Goal: Information Seeking & Learning: Check status

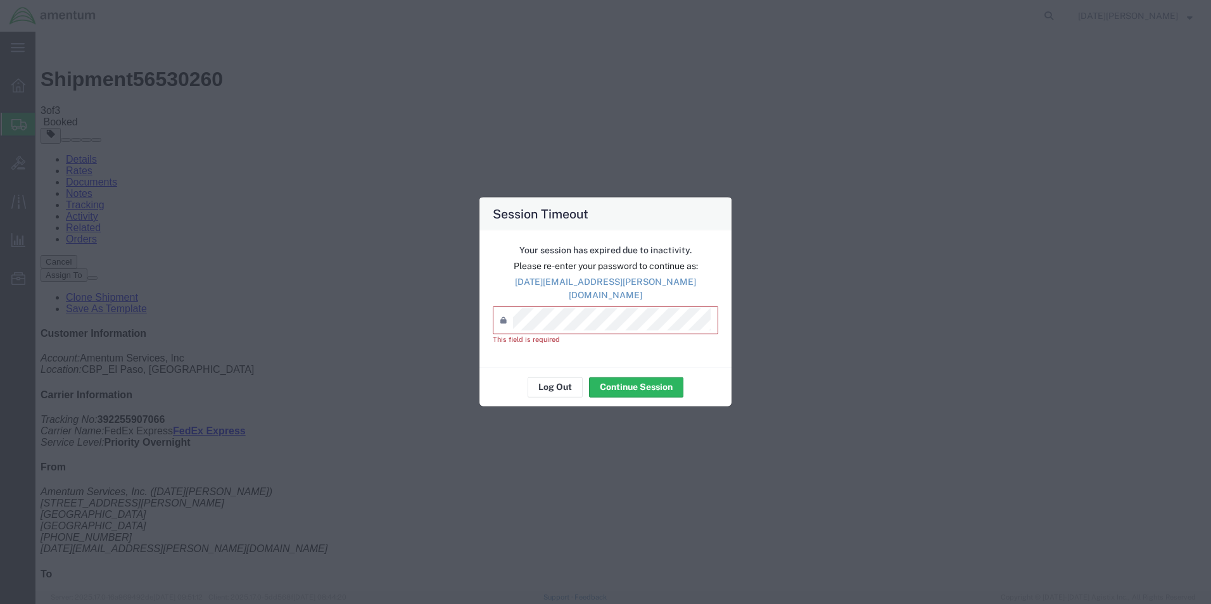
click at [967, 252] on div "Session Timeout Your session has expired due to inactivity. Please re-enter you…" at bounding box center [605, 302] width 1211 height 604
click at [638, 381] on button "Continue Session" at bounding box center [636, 387] width 94 height 20
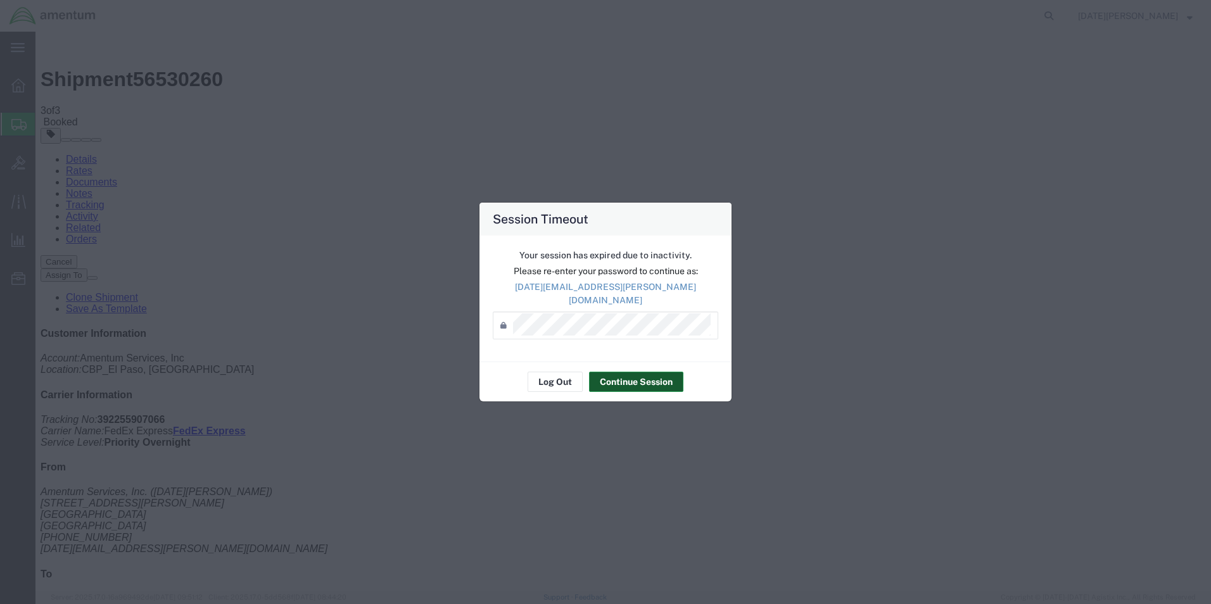
click at [635, 380] on button "Continue Session" at bounding box center [636, 382] width 94 height 20
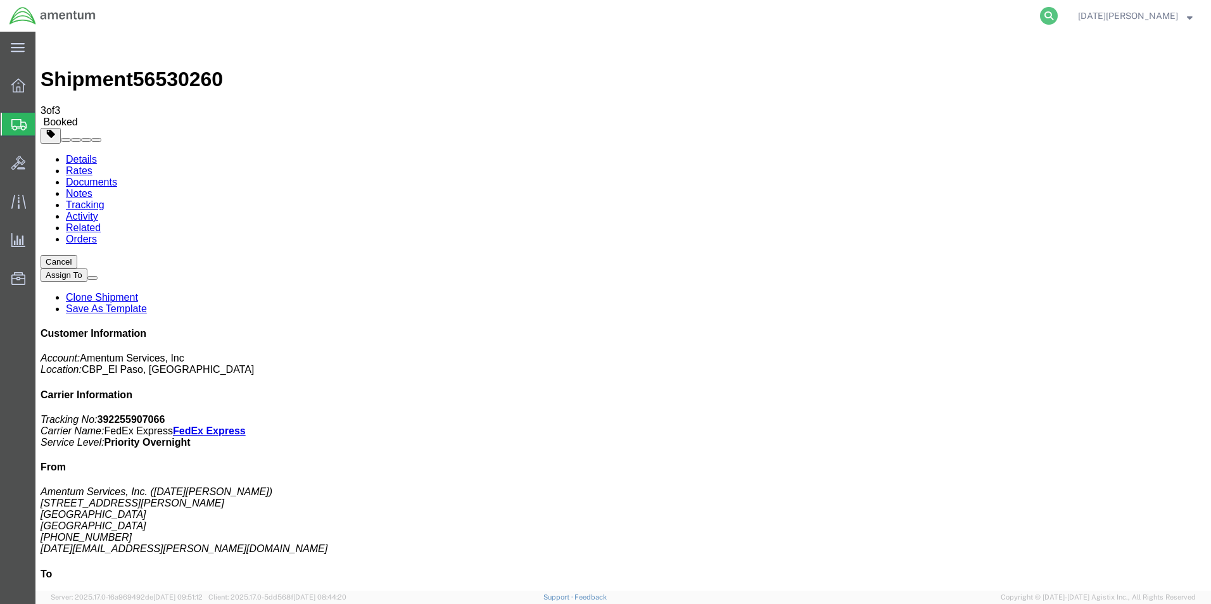
click at [1058, 13] on icon at bounding box center [1049, 16] width 18 height 18
click at [974, 16] on input "search" at bounding box center [847, 16] width 385 height 30
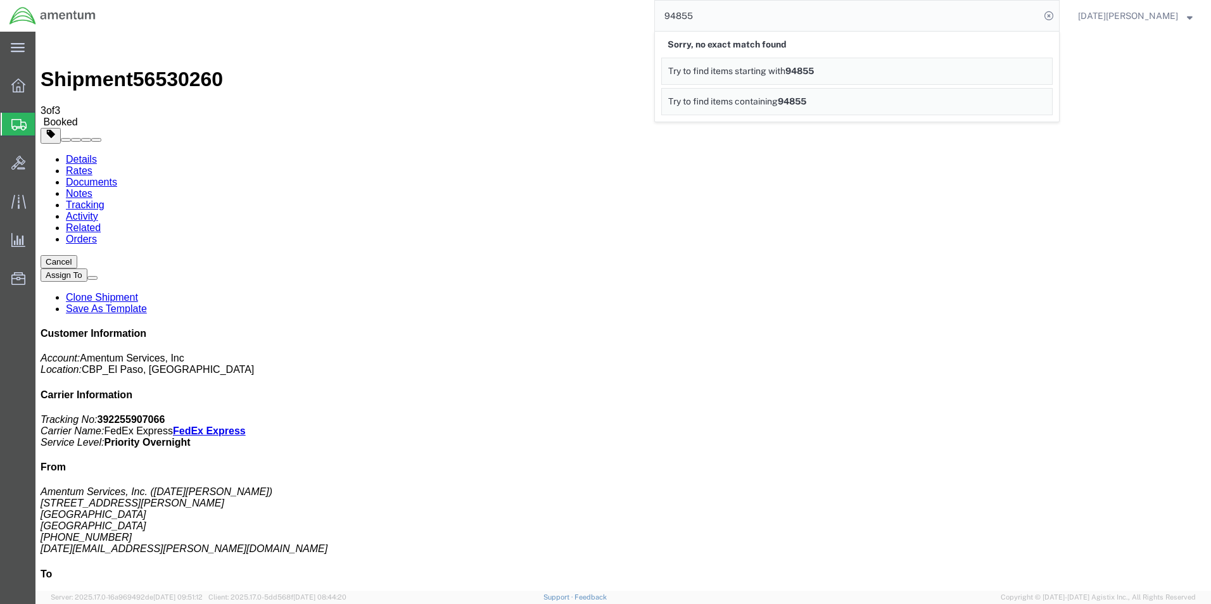
click at [874, 98] on link "Try to find items containing 94855" at bounding box center [857, 101] width 392 height 27
click at [222, 13] on div "94855" at bounding box center [582, 16] width 955 height 32
click at [20, 48] on icon at bounding box center [18, 47] width 14 height 9
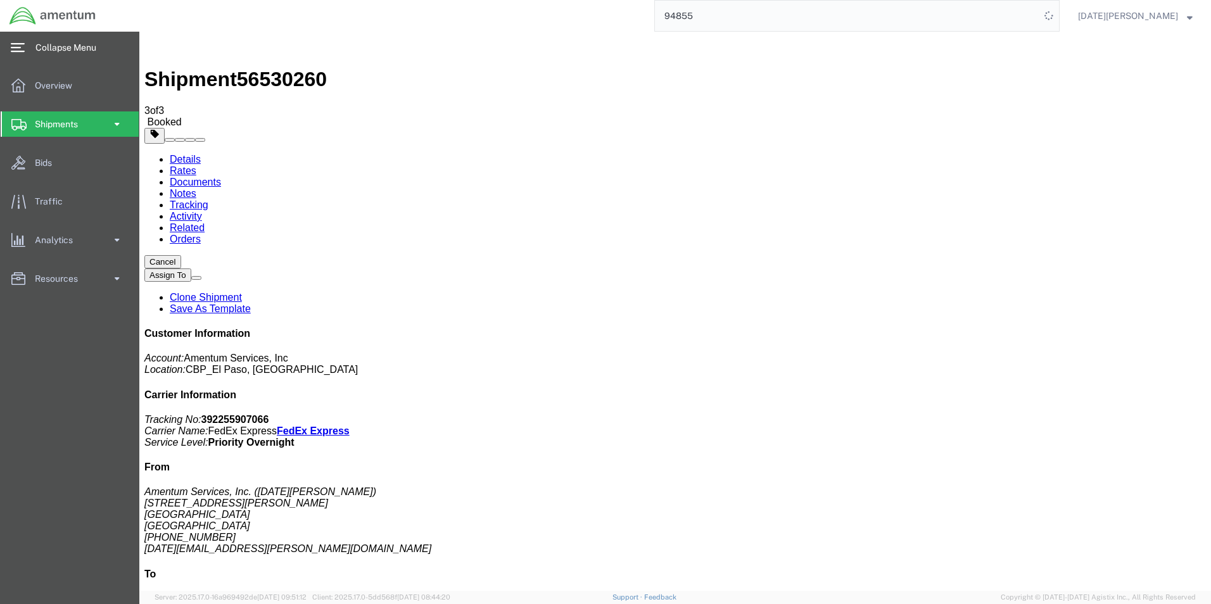
click at [20, 48] on icon at bounding box center [18, 47] width 14 height 9
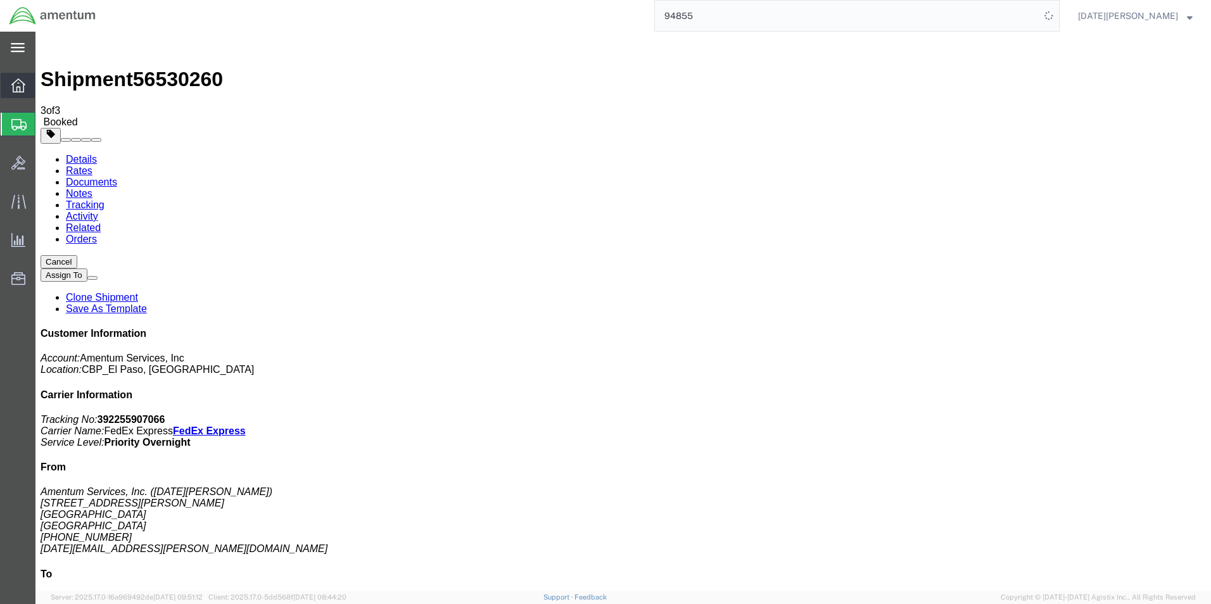
click at [23, 92] on icon at bounding box center [18, 86] width 14 height 14
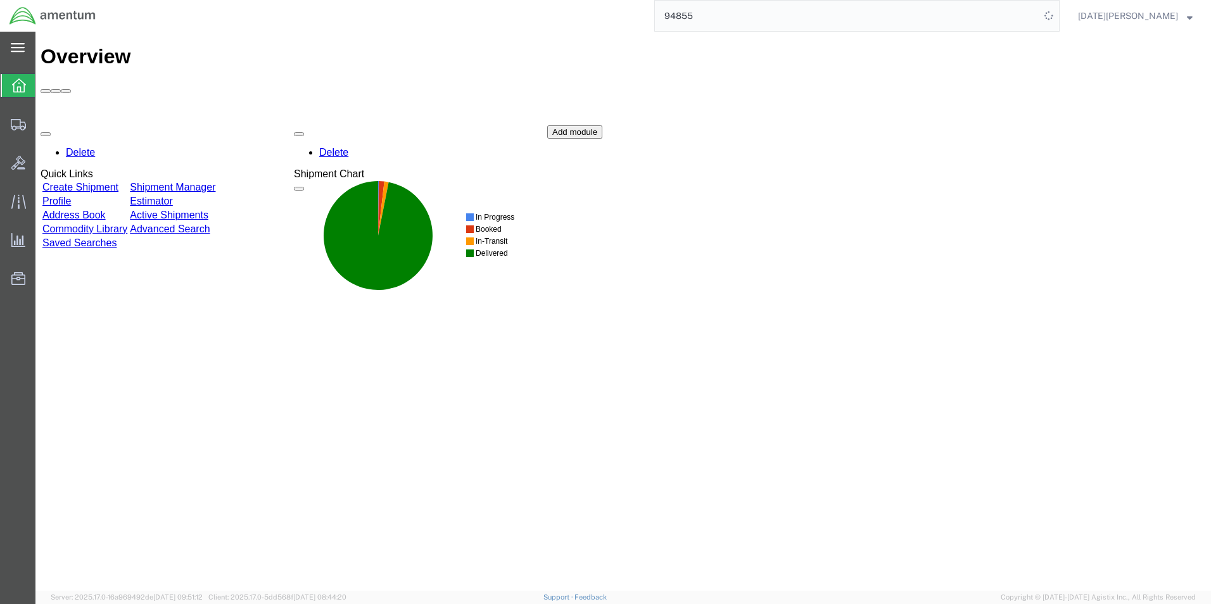
click at [1040, 15] on input "94855" at bounding box center [847, 16] width 385 height 30
type input "dtm"
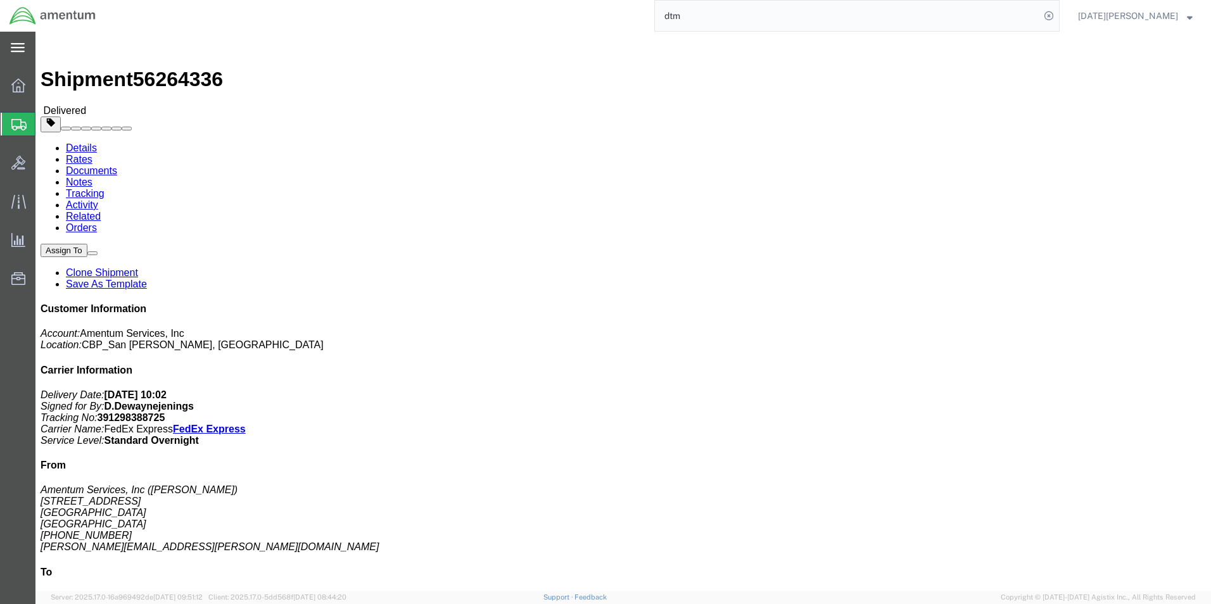
drag, startPoint x: 578, startPoint y: 178, endPoint x: 523, endPoint y: 205, distance: 62.1
click div "Ship From Amentum Services, Inc ([PERSON_NAME]) [STREET_ADDRESS] [PHONE_NUMBER]…"
click at [817, 18] on input "dtm" at bounding box center [847, 16] width 385 height 30
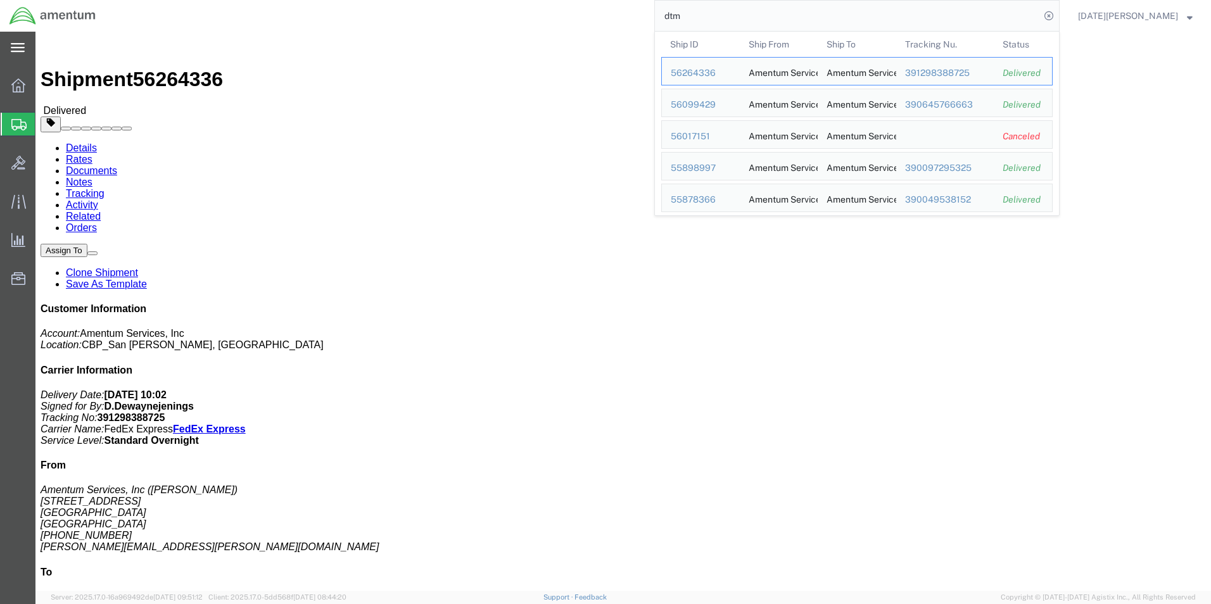
click at [817, 18] on input "dtm" at bounding box center [847, 16] width 385 height 30
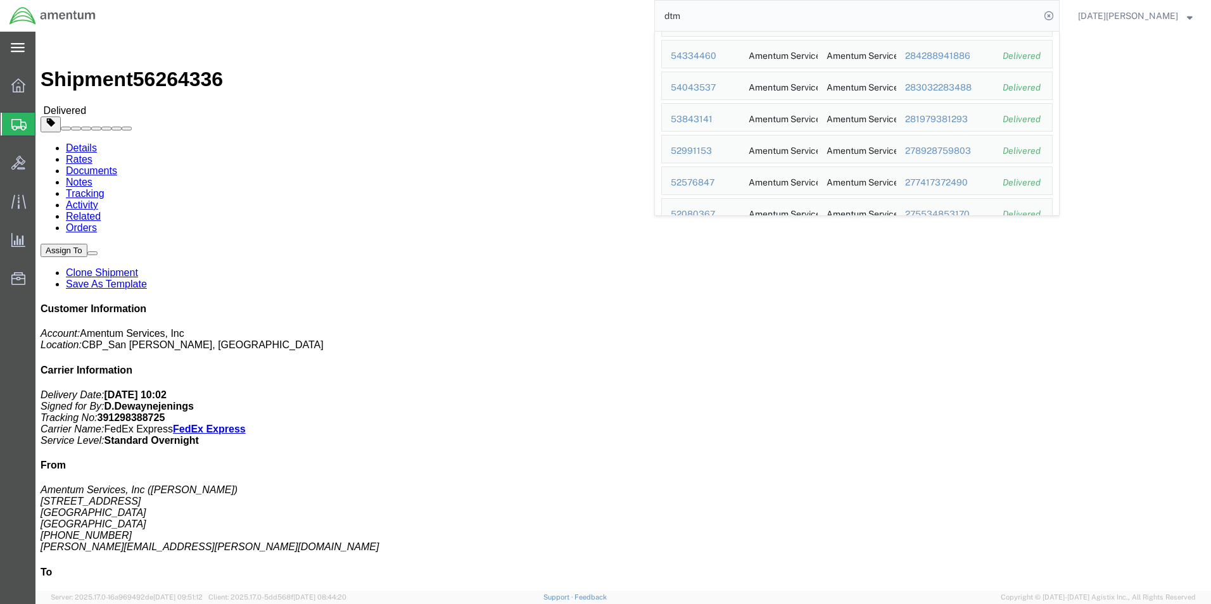
scroll to position [760, 0]
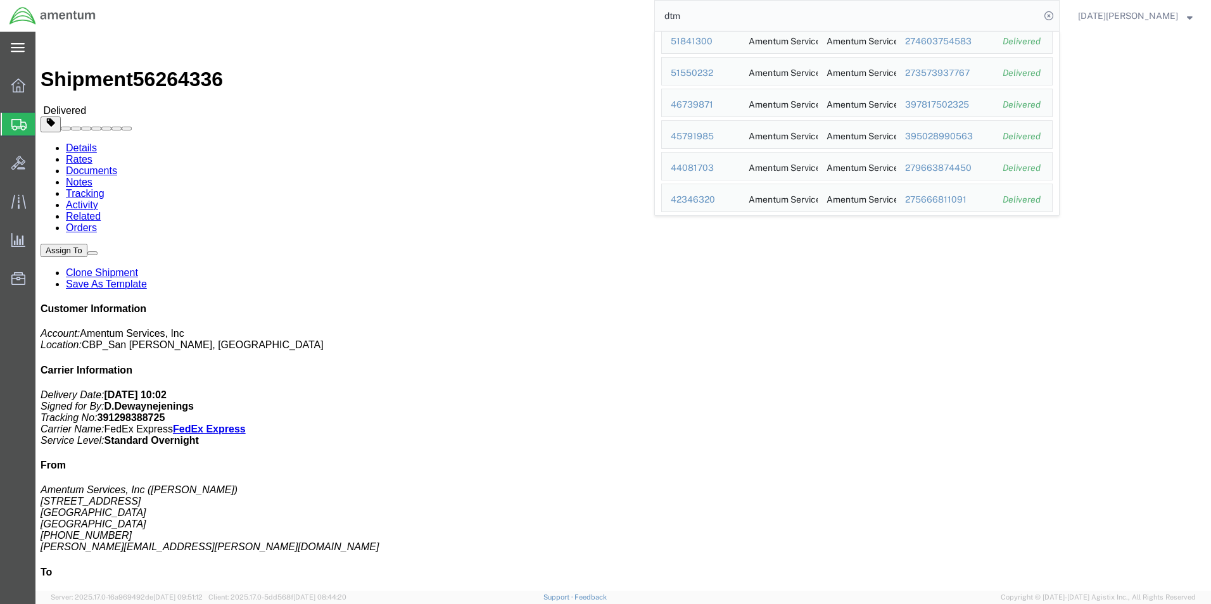
click div "Ship From Amentum Services, Inc ([PERSON_NAME]) [STREET_ADDRESS] [PHONE_NUMBER]…"
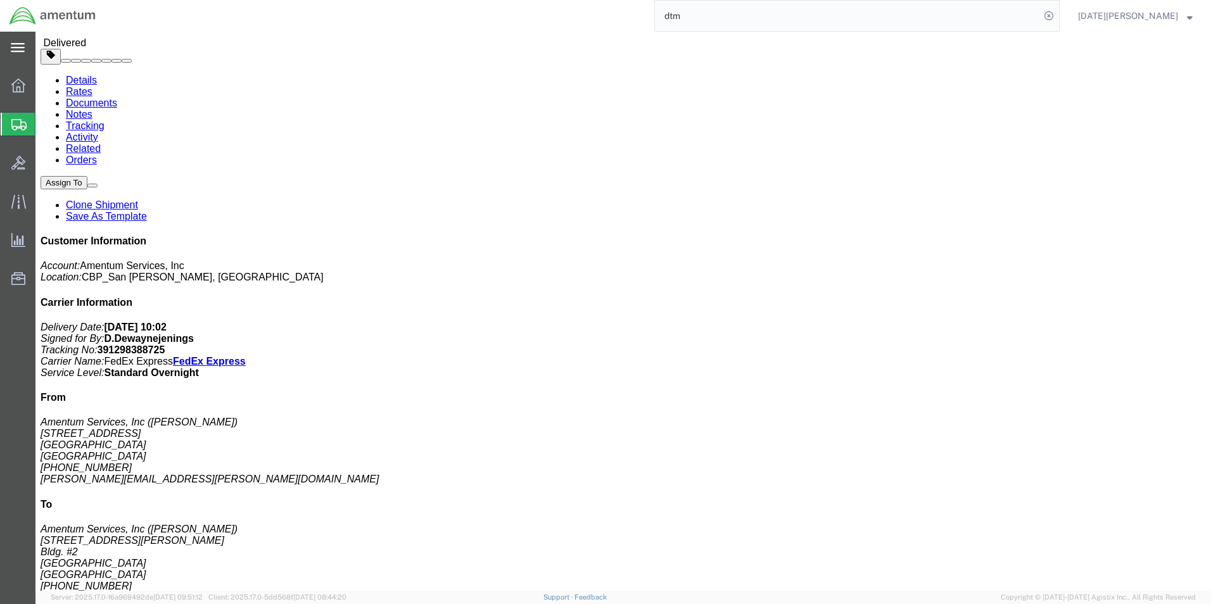
scroll to position [0, 0]
